Goal: Task Accomplishment & Management: Manage account settings

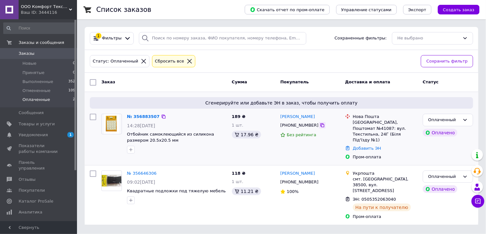
click at [320, 126] on icon at bounding box center [322, 125] width 5 height 5
click at [150, 115] on link "№ 356883507" at bounding box center [143, 116] width 33 height 5
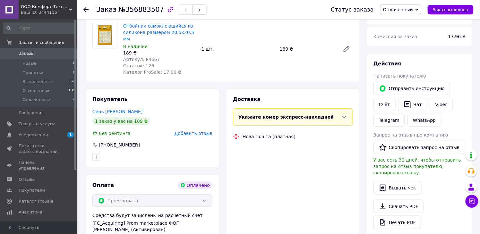
scroll to position [107, 0]
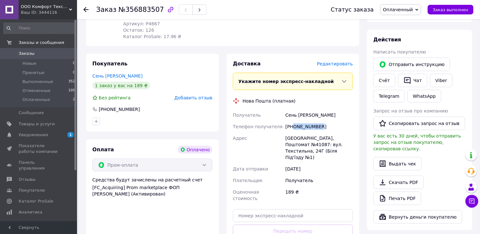
drag, startPoint x: 322, startPoint y: 119, endPoint x: 294, endPoint y: 120, distance: 28.2
click at [294, 121] on div "[PHONE_NUMBER]" at bounding box center [319, 127] width 70 height 12
copy div "0987145695"
click at [473, 196] on button "Чат с покупателем" at bounding box center [471, 201] width 13 height 13
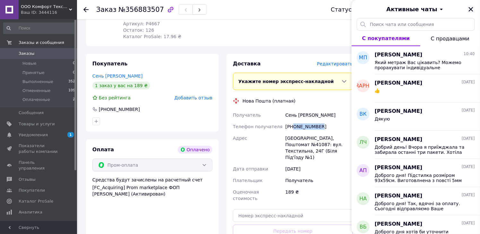
click at [473, 8] on icon "Закрыть" at bounding box center [471, 9] width 6 height 6
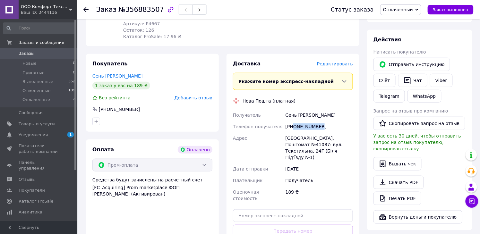
copy div "0987145695"
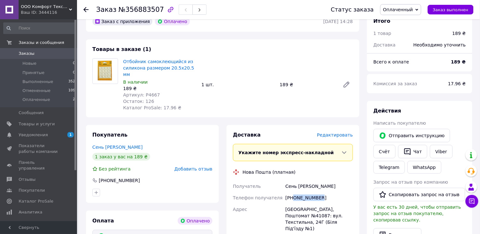
scroll to position [71, 0]
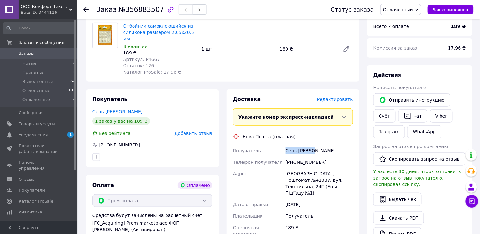
copy div "Сень [PERSON_NAME]"
drag, startPoint x: 315, startPoint y: 142, endPoint x: 286, endPoint y: 143, distance: 28.6
click at [286, 145] on div "Сень [PERSON_NAME]" at bounding box center [319, 151] width 70 height 12
copy div "Сень [PERSON_NAME]"
click at [345, 168] on div "[GEOGRAPHIC_DATA], Почтомат №41087: [STREET_ADDRESS] ([GEOGRAPHIC_DATA] №1)" at bounding box center [319, 183] width 70 height 31
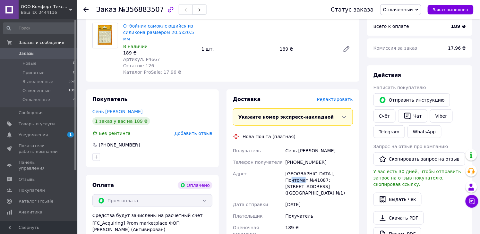
click at [345, 168] on div "[GEOGRAPHIC_DATA], Почтомат №41087: [STREET_ADDRESS] ([GEOGRAPHIC_DATA] №1)" at bounding box center [319, 183] width 70 height 31
copy div "41087"
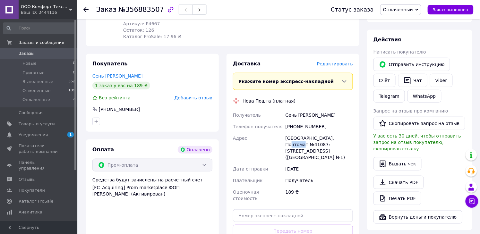
scroll to position [142, 0]
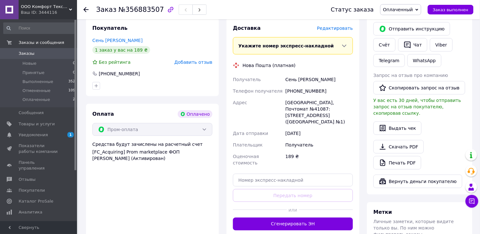
click at [291, 177] on div "Доставка Редактировать Укажите номер экспресс-накладной Обязательно введите ном…" at bounding box center [293, 128] width 120 height 206
click at [291, 174] on input "text" at bounding box center [293, 180] width 120 height 13
paste input "20451225256445"
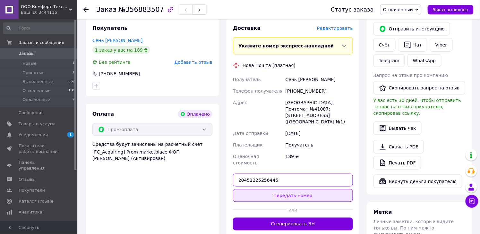
type input "20451225256445"
click at [305, 189] on button "Передать номер" at bounding box center [293, 195] width 120 height 13
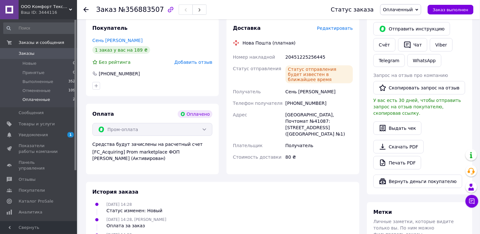
click at [32, 100] on span "Оплаченные" at bounding box center [36, 100] width 28 height 6
